Goal: Find specific page/section: Find specific page/section

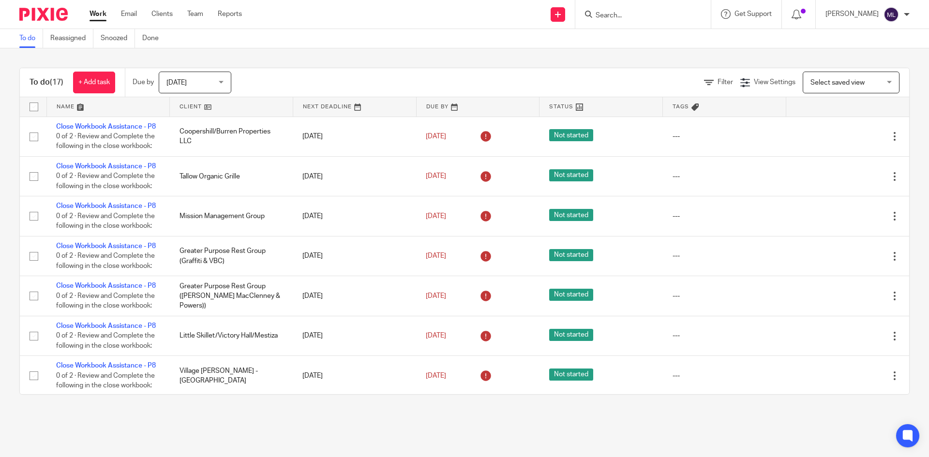
click at [630, 13] on input "Search" at bounding box center [638, 16] width 87 height 9
click at [682, 18] on input "Search" at bounding box center [638, 16] width 87 height 9
click at [654, 12] on input "Search" at bounding box center [638, 16] width 87 height 9
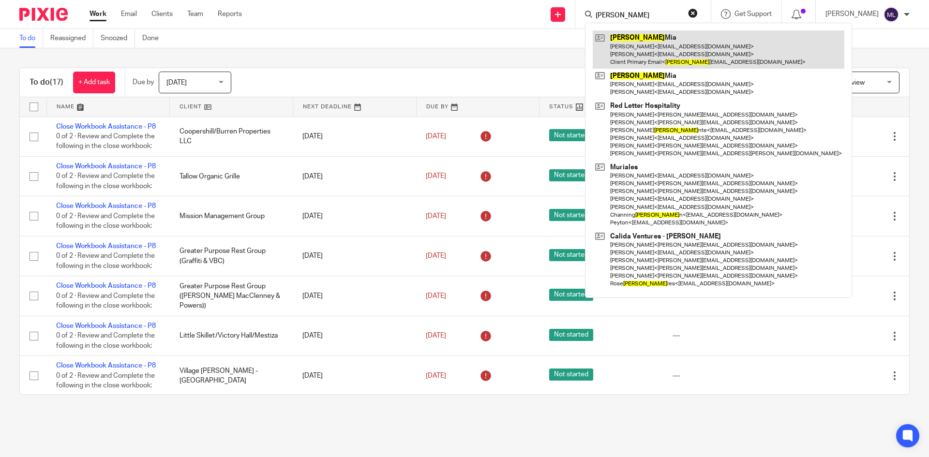
type input "[PERSON_NAME]"
click at [652, 40] on link at bounding box center [719, 49] width 252 height 38
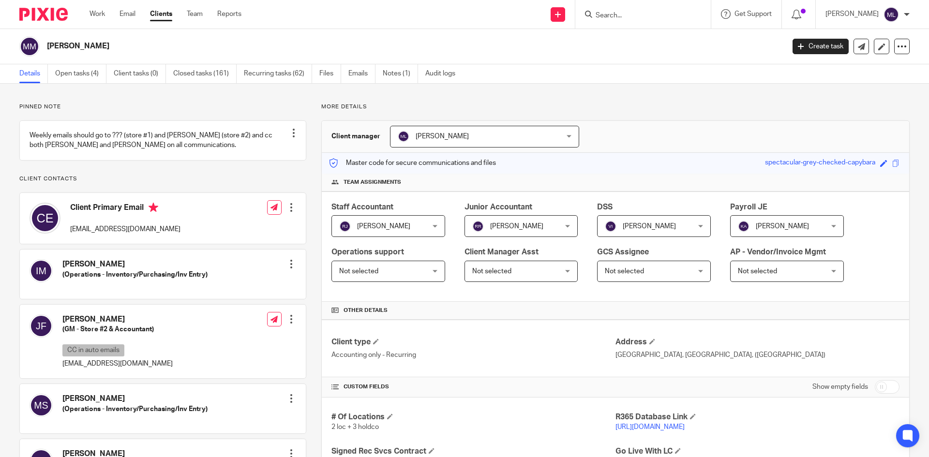
click at [657, 425] on link "[URL][DOMAIN_NAME]" at bounding box center [650, 427] width 69 height 7
